Goal: Check status: Check status

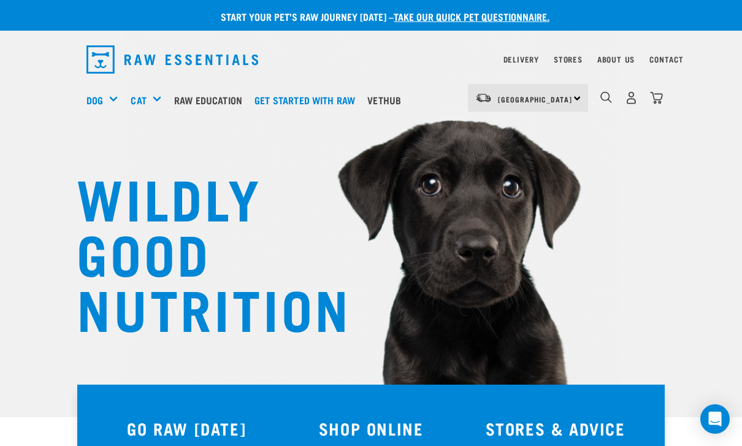
click at [633, 99] on img "dropdown navigation" at bounding box center [631, 97] width 13 height 13
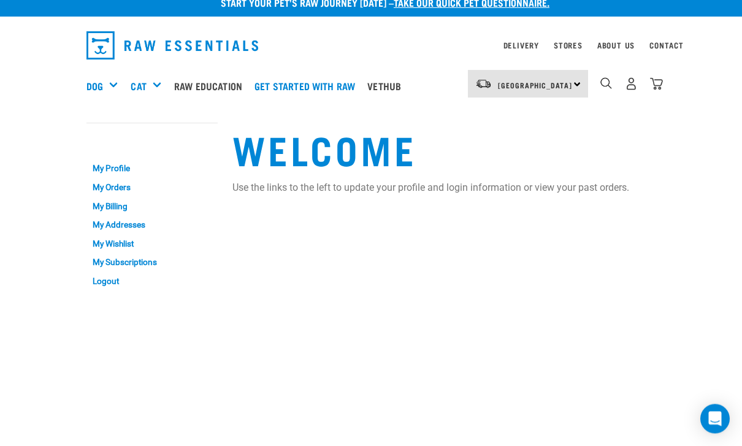
scroll to position [29, 0]
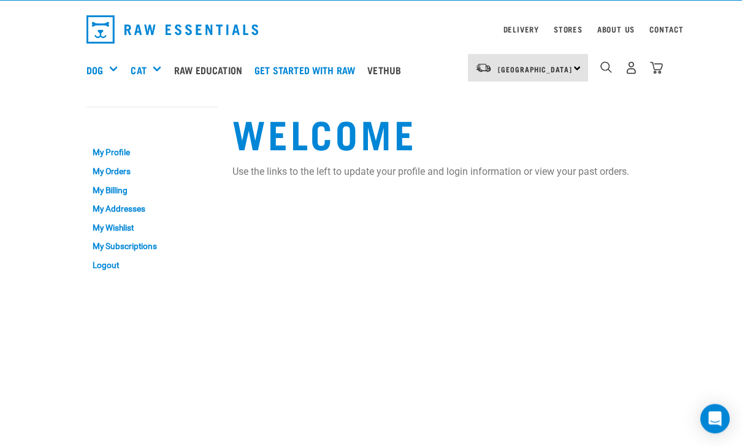
click at [128, 171] on link "My Orders" at bounding box center [151, 172] width 131 height 19
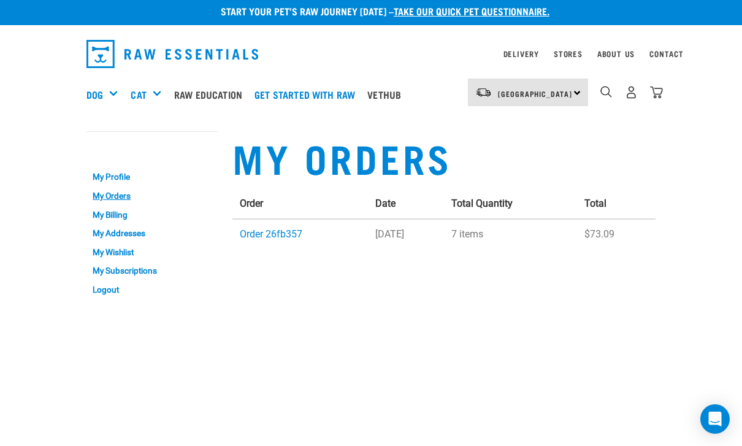
scroll to position [6, 0]
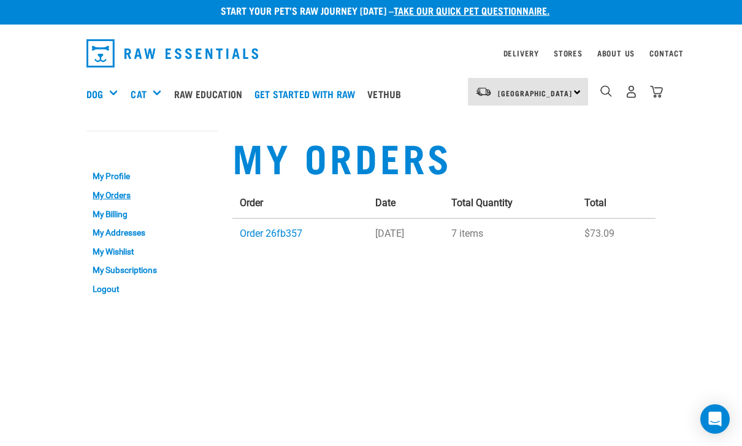
click at [292, 232] on link "Order 26fb357" at bounding box center [271, 234] width 63 height 12
